Goal: Information Seeking & Learning: Find specific fact

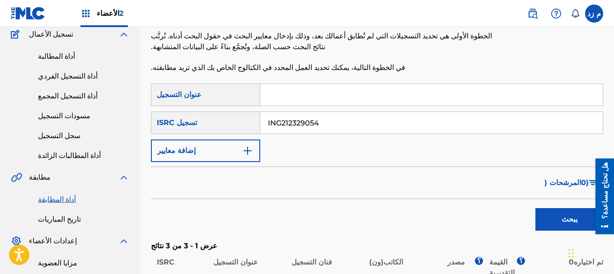
scroll to position [62, 0]
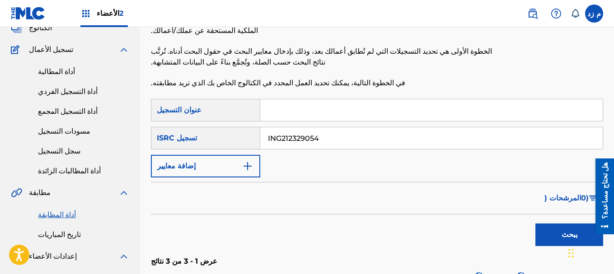
click at [336, 131] on input "ING212329054" at bounding box center [431, 138] width 342 height 22
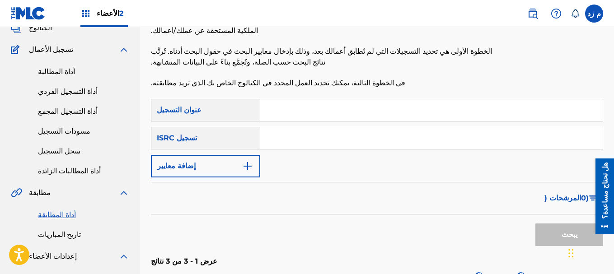
paste input "EGA010544848"
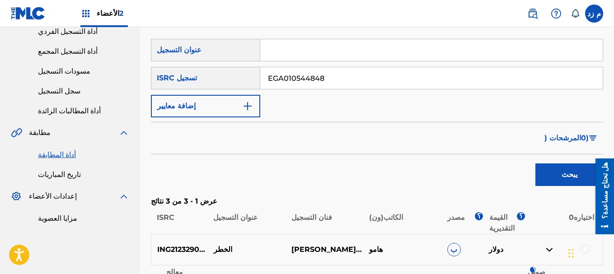
scroll to position [197, 0]
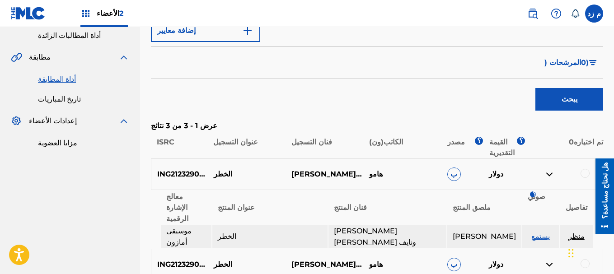
type input "EGA010544848"
click at [559, 101] on button "يبحث" at bounding box center [569, 99] width 68 height 23
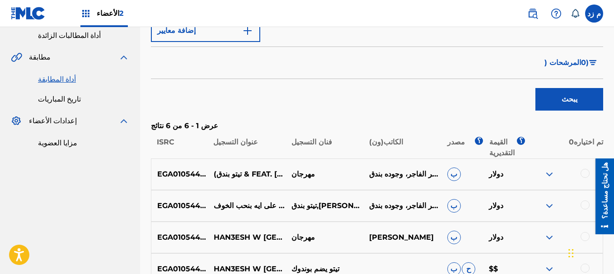
click at [545, 170] on img at bounding box center [549, 174] width 11 height 11
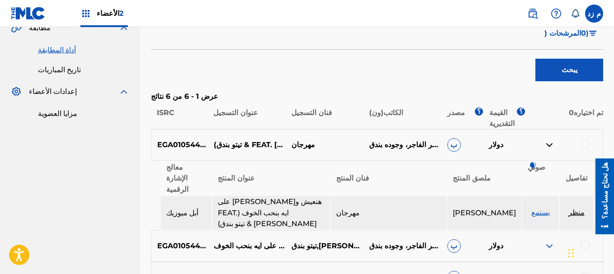
scroll to position [288, 0]
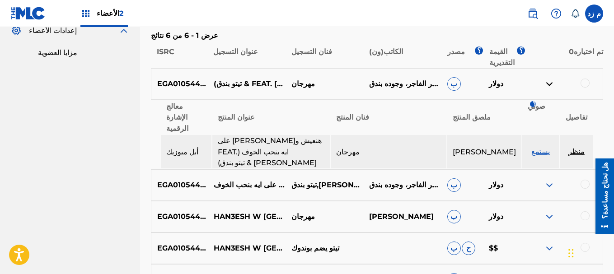
click at [545, 180] on img at bounding box center [549, 185] width 11 height 11
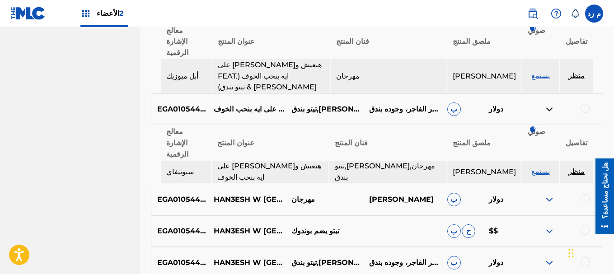
scroll to position [378, 0]
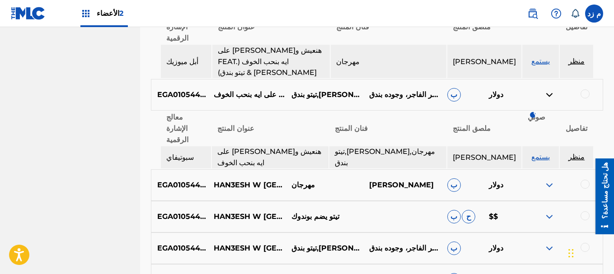
click at [550, 180] on img at bounding box center [549, 185] width 11 height 11
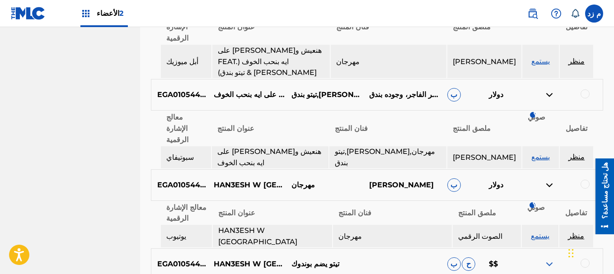
click at [550, 259] on img at bounding box center [549, 264] width 11 height 11
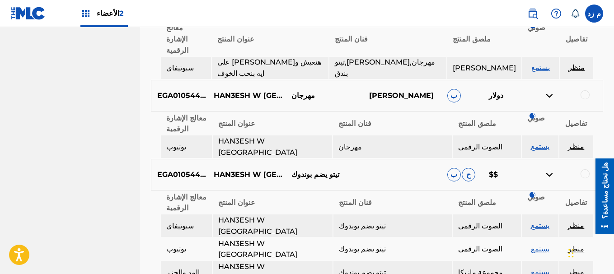
scroll to position [514, 0]
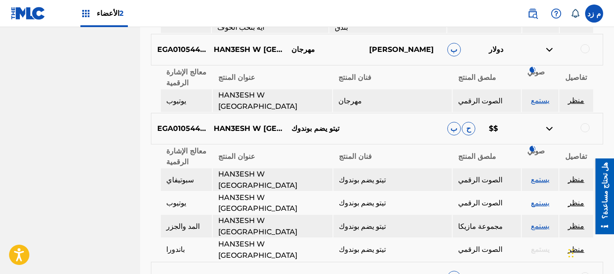
click at [545, 272] on img at bounding box center [549, 277] width 11 height 11
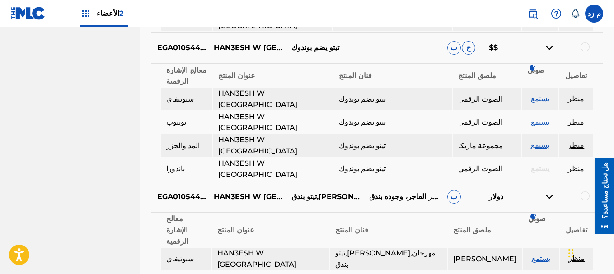
scroll to position [599, 0]
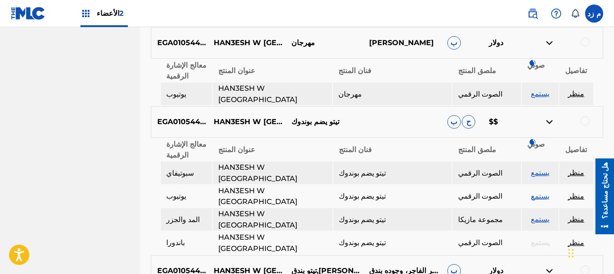
scroll to position [509, 0]
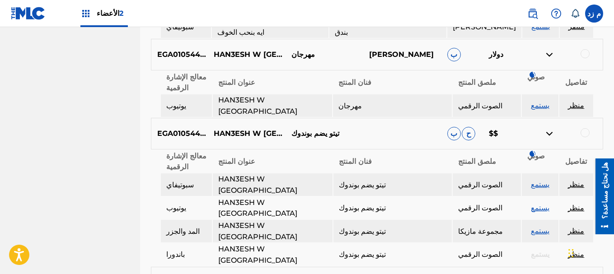
click at [576, 180] on font "منظر" at bounding box center [576, 184] width 16 height 9
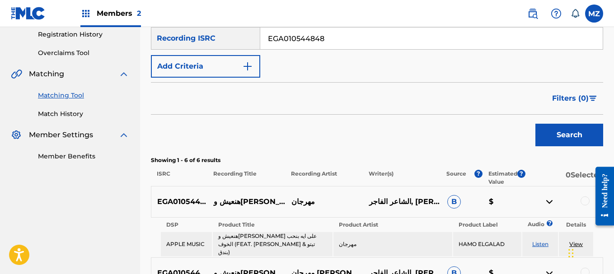
scroll to position [102, 0]
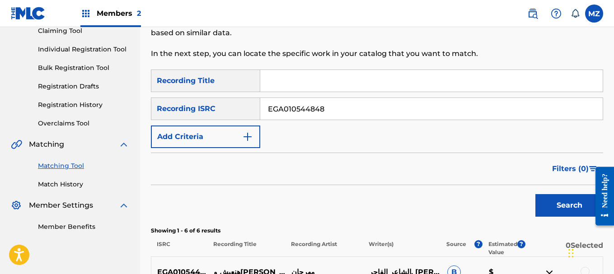
paste input "ayam"
type input "ayam"
click at [236, 132] on button "Add Criteria" at bounding box center [205, 137] width 109 height 23
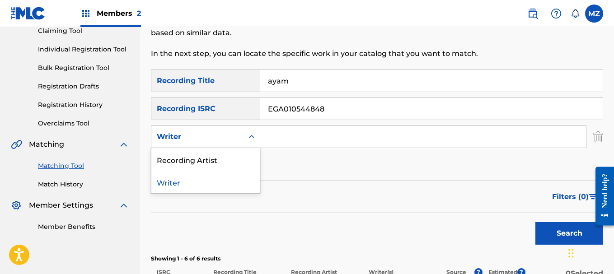
click at [236, 132] on div "Writer" at bounding box center [197, 136] width 81 height 11
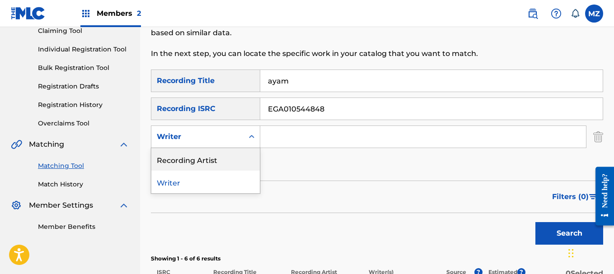
click at [218, 154] on div "Recording Artist" at bounding box center [205, 159] width 108 height 23
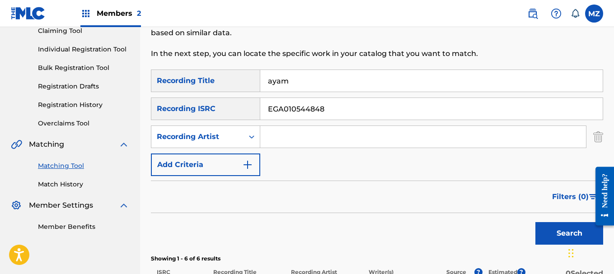
click at [302, 112] on input "EGA010544848" at bounding box center [431, 109] width 342 height 22
click at [315, 80] on input "ayam" at bounding box center [431, 81] width 342 height 22
type input "ayam w sneeb"
click at [535, 234] on div "Search" at bounding box center [567, 231] width 72 height 36
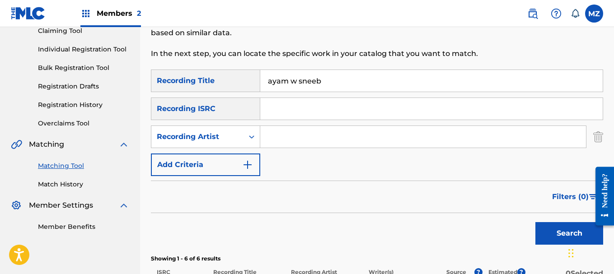
click at [539, 234] on button "Search" at bounding box center [569, 233] width 68 height 23
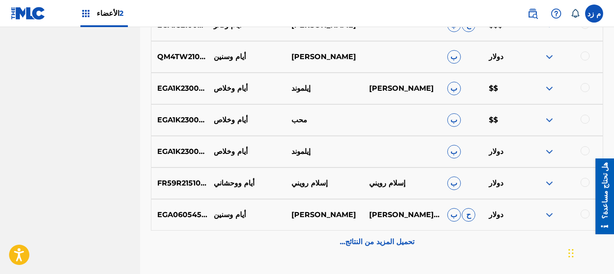
scroll to position [474, 0]
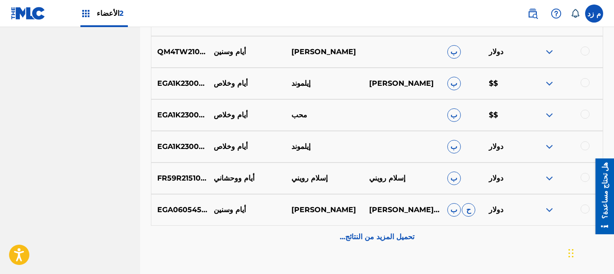
click at [354, 237] on font "تحميل المزيد من النتائج..." at bounding box center [377, 237] width 75 height 9
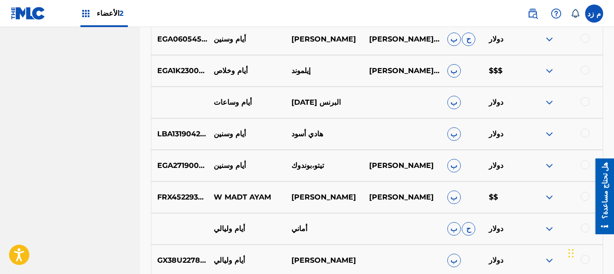
scroll to position [655, 0]
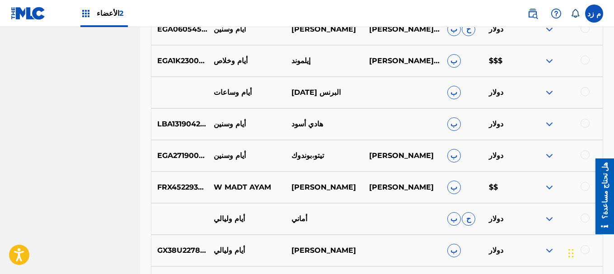
click at [548, 158] on img at bounding box center [549, 155] width 11 height 11
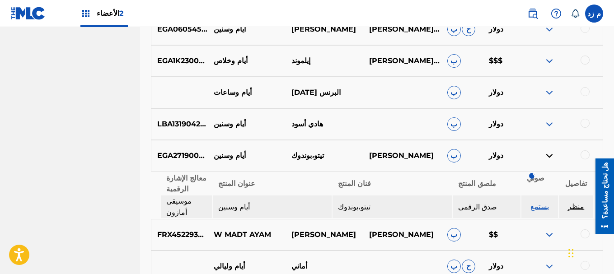
click at [573, 204] on font "منظر" at bounding box center [576, 206] width 16 height 9
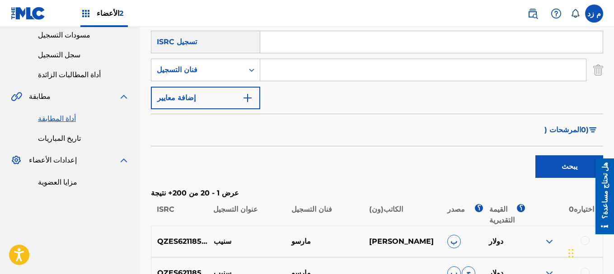
scroll to position [68, 0]
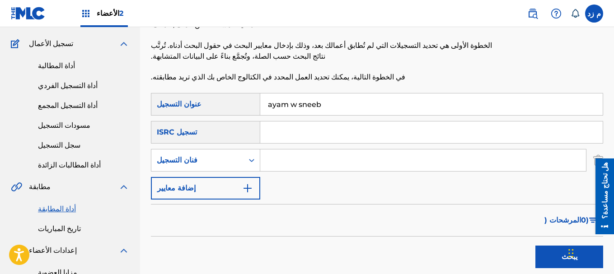
paste input "EGA271900069"
type input "EGA271900069"
click at [317, 100] on input "ayam w sneeb" at bounding box center [431, 105] width 342 height 22
drag, startPoint x: 317, startPoint y: 100, endPoint x: 338, endPoint y: 129, distance: 35.9
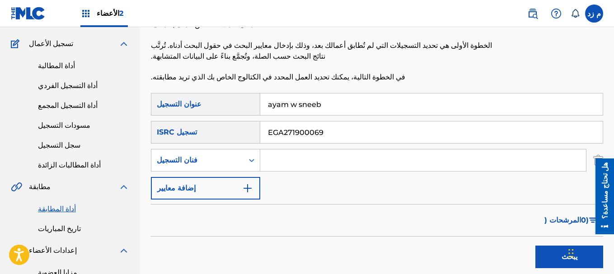
click at [316, 99] on input "ayam w sneeb" at bounding box center [431, 105] width 342 height 22
click at [535, 246] on button "يبحث" at bounding box center [569, 257] width 68 height 23
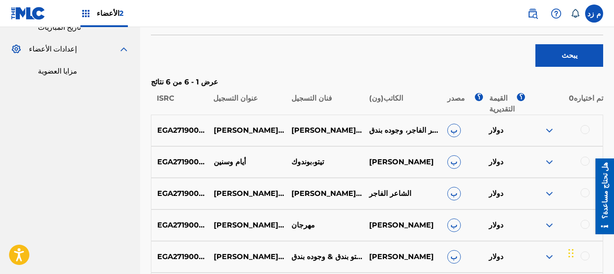
scroll to position [339, 0]
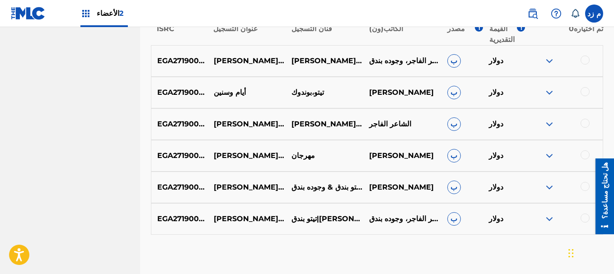
click at [549, 60] on img at bounding box center [549, 61] width 11 height 11
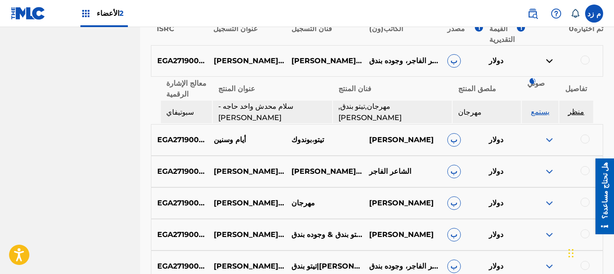
click at [549, 135] on img at bounding box center [549, 140] width 11 height 11
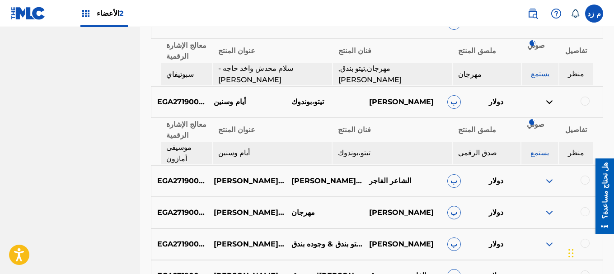
scroll to position [384, 0]
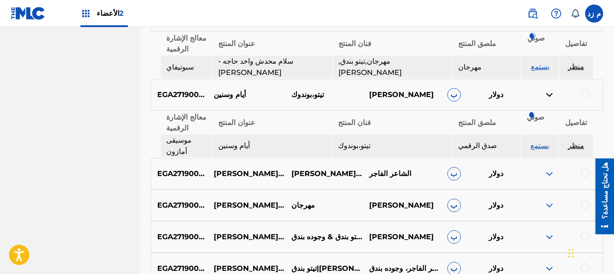
click at [545, 169] on img at bounding box center [549, 174] width 11 height 11
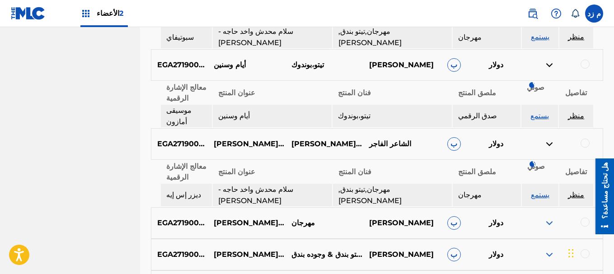
scroll to position [429, 0]
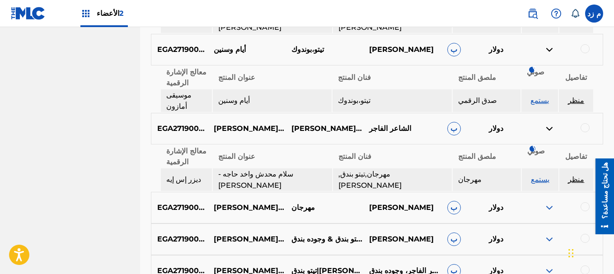
click at [544, 202] on img at bounding box center [549, 207] width 11 height 11
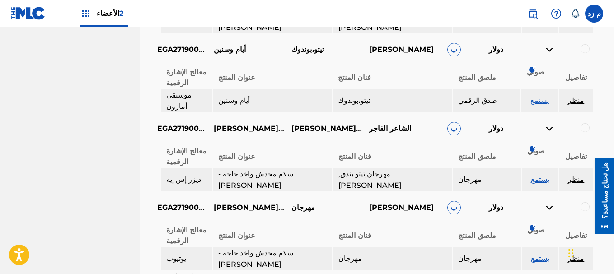
scroll to position [474, 0]
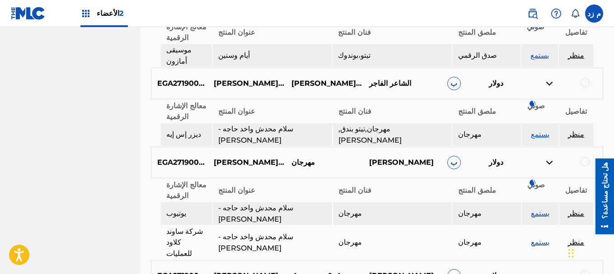
click at [549, 271] on img at bounding box center [549, 276] width 11 height 11
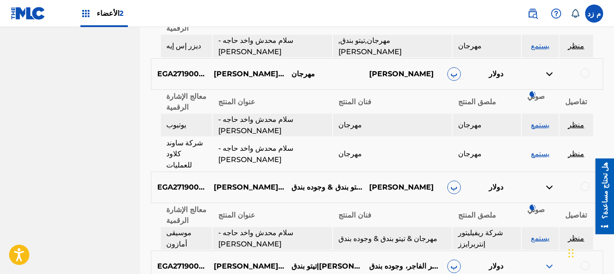
scroll to position [565, 0]
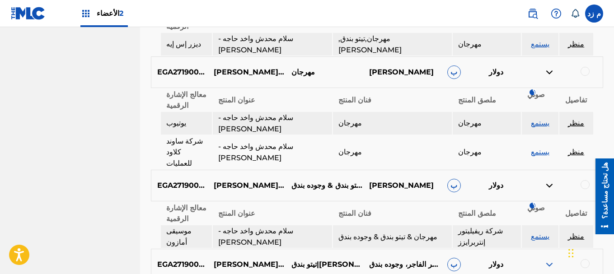
click at [552, 259] on img at bounding box center [549, 264] width 11 height 11
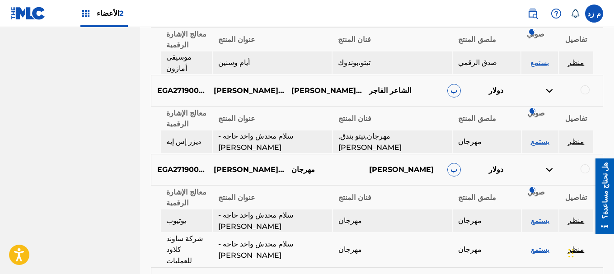
scroll to position [467, 0]
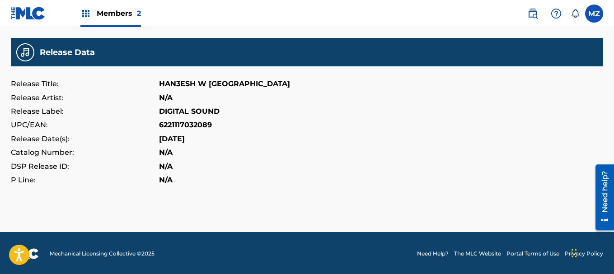
scroll to position [316, 0]
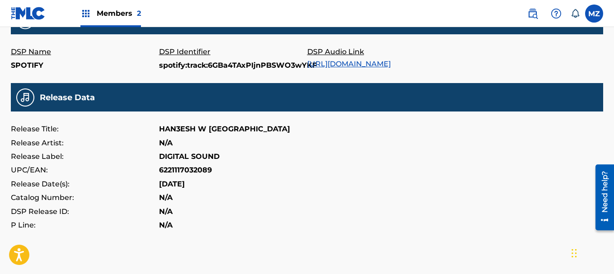
click at [391, 66] on link "https://open.spotify.com/track/6GBa4TAxPIjnPBSWO3wYKF" at bounding box center [349, 64] width 84 height 9
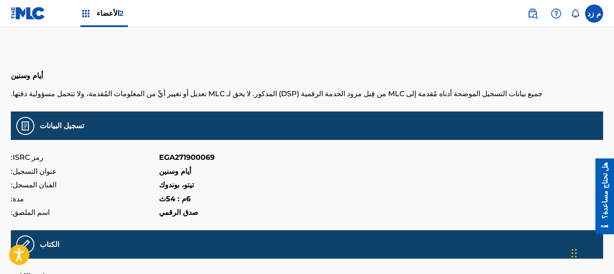
click at [194, 155] on font "EGA271900069" at bounding box center [187, 157] width 56 height 9
copy font "EGA271900069"
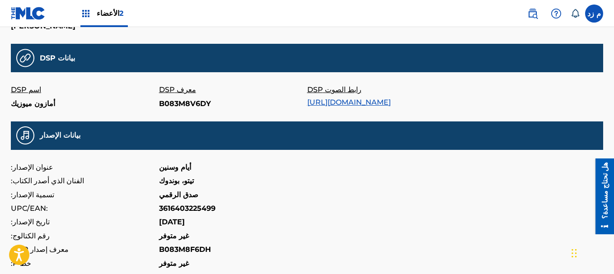
scroll to position [271, 0]
